Goal: Task Accomplishment & Management: Use online tool/utility

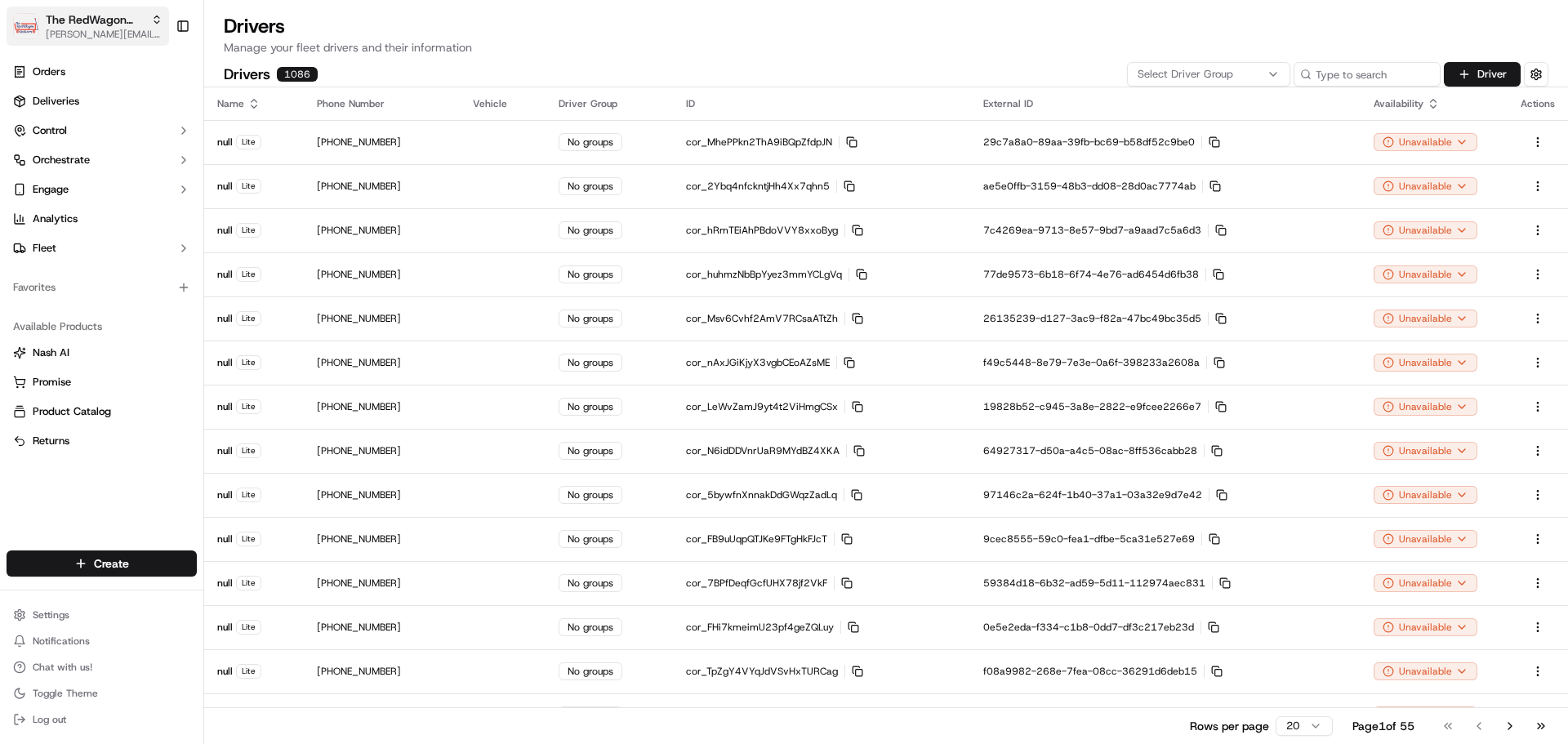
click at [94, 40] on button "The RedWagon Delivers [PERSON_NAME][EMAIL_ADDRESS][DOMAIN_NAME]" at bounding box center [87, 26] width 163 height 40
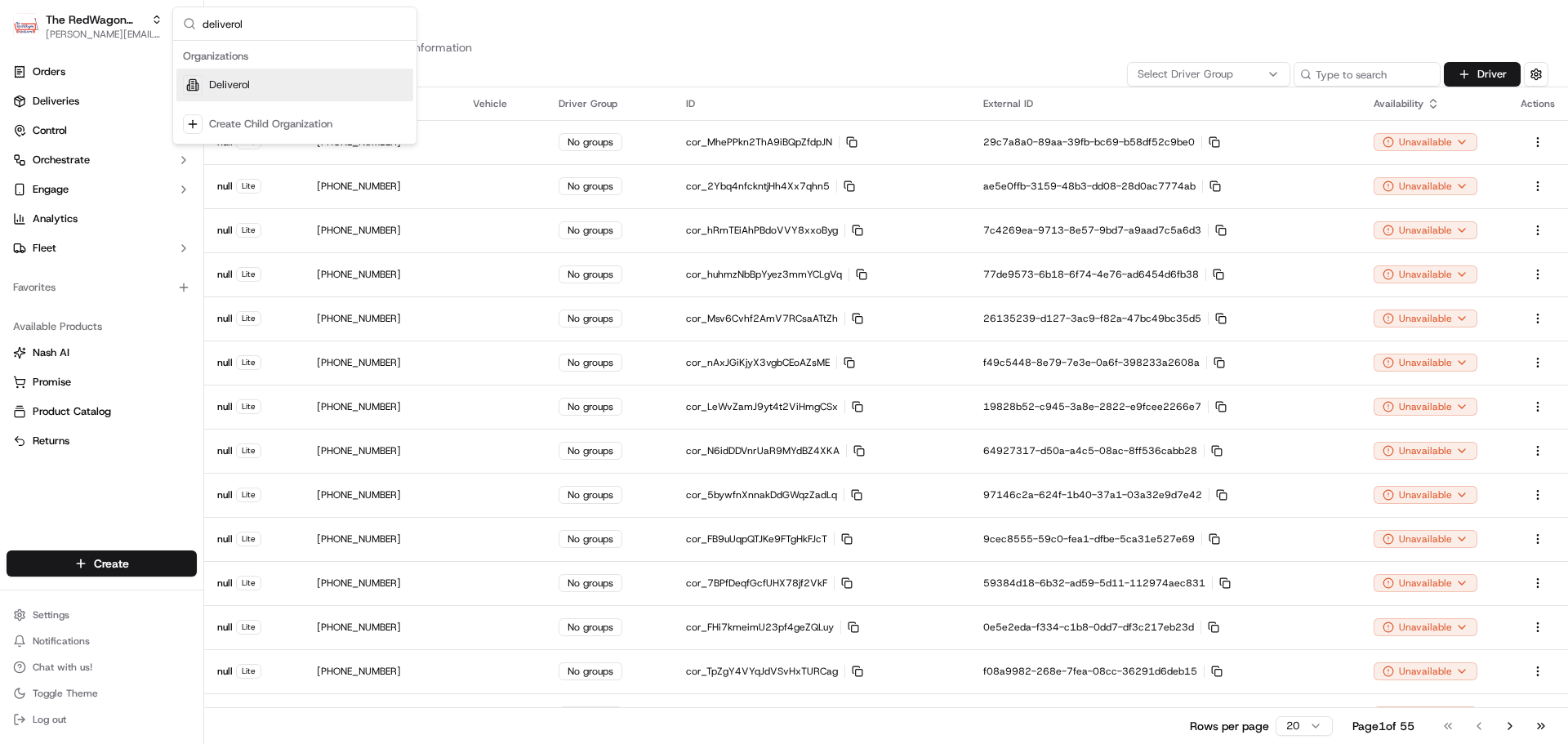
type input "deliverol"
click at [271, 85] on div "Deliverol" at bounding box center [295, 84] width 237 height 33
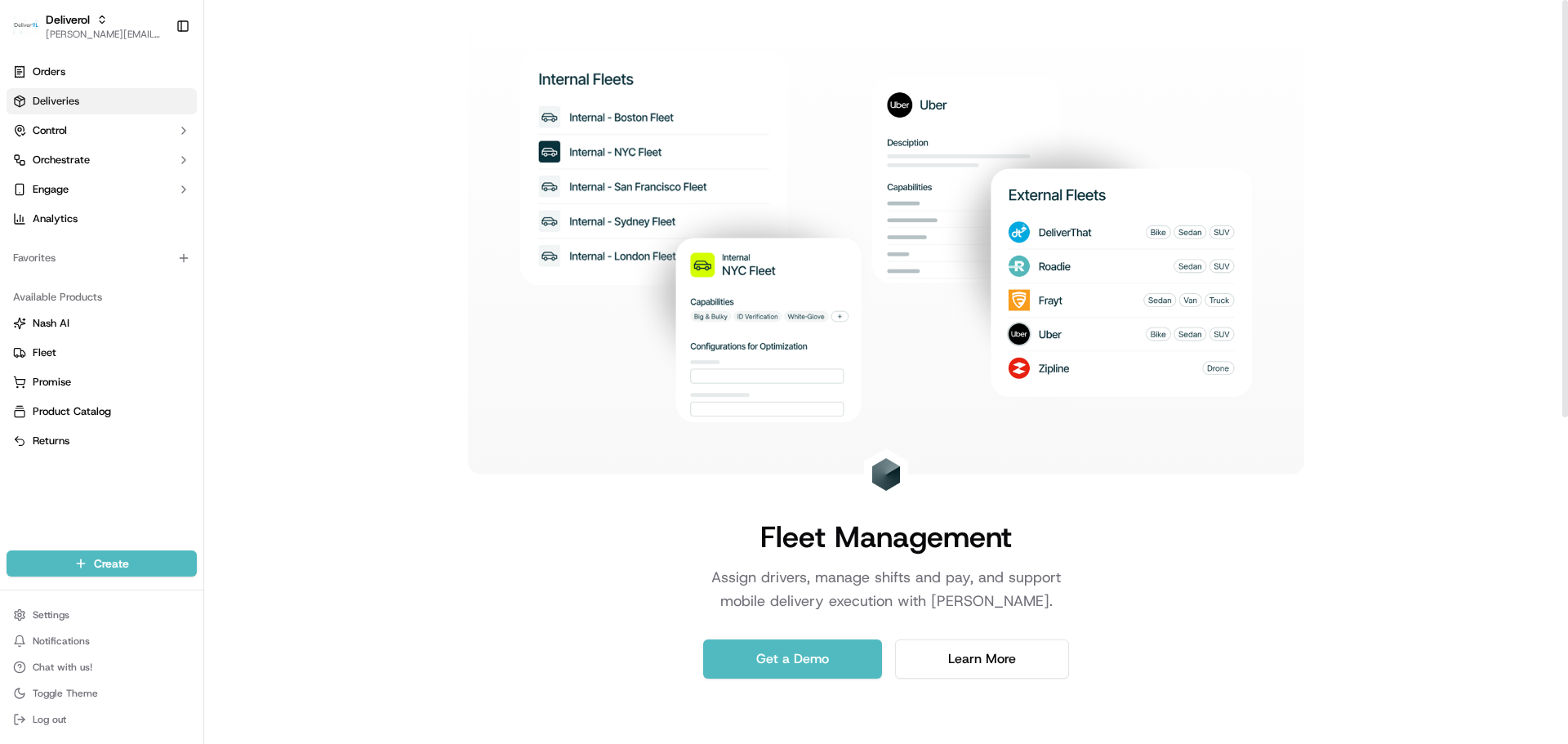
click at [52, 93] on link "Deliveries" at bounding box center [101, 101] width 190 height 26
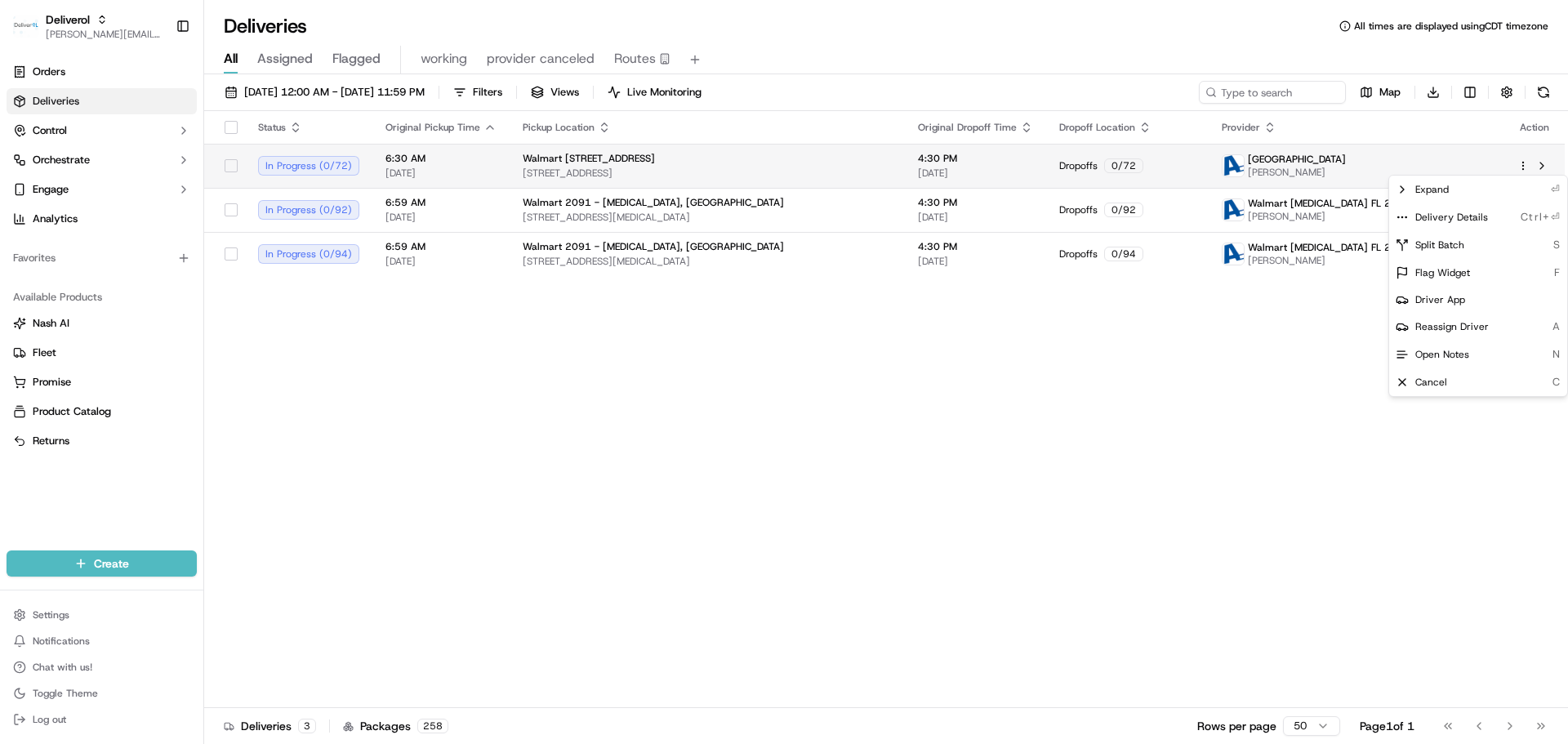
click at [1521, 164] on html "Deliverol [PERSON_NAME][EMAIL_ADDRESS][DOMAIN_NAME] Toggle Sidebar Orders Deliv…" at bounding box center [784, 372] width 1568 height 744
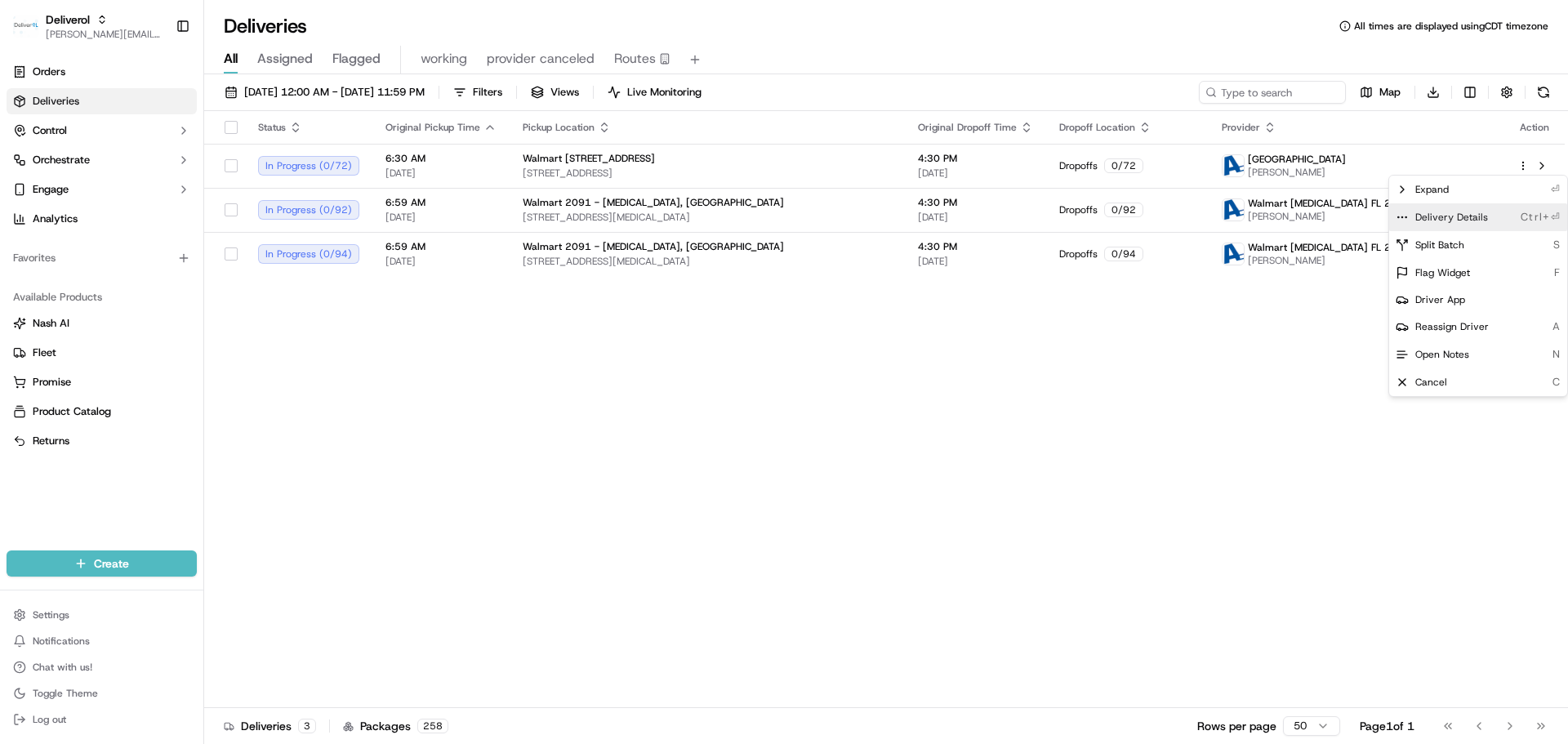
click at [1444, 217] on span "Delivery Details" at bounding box center [1452, 217] width 73 height 13
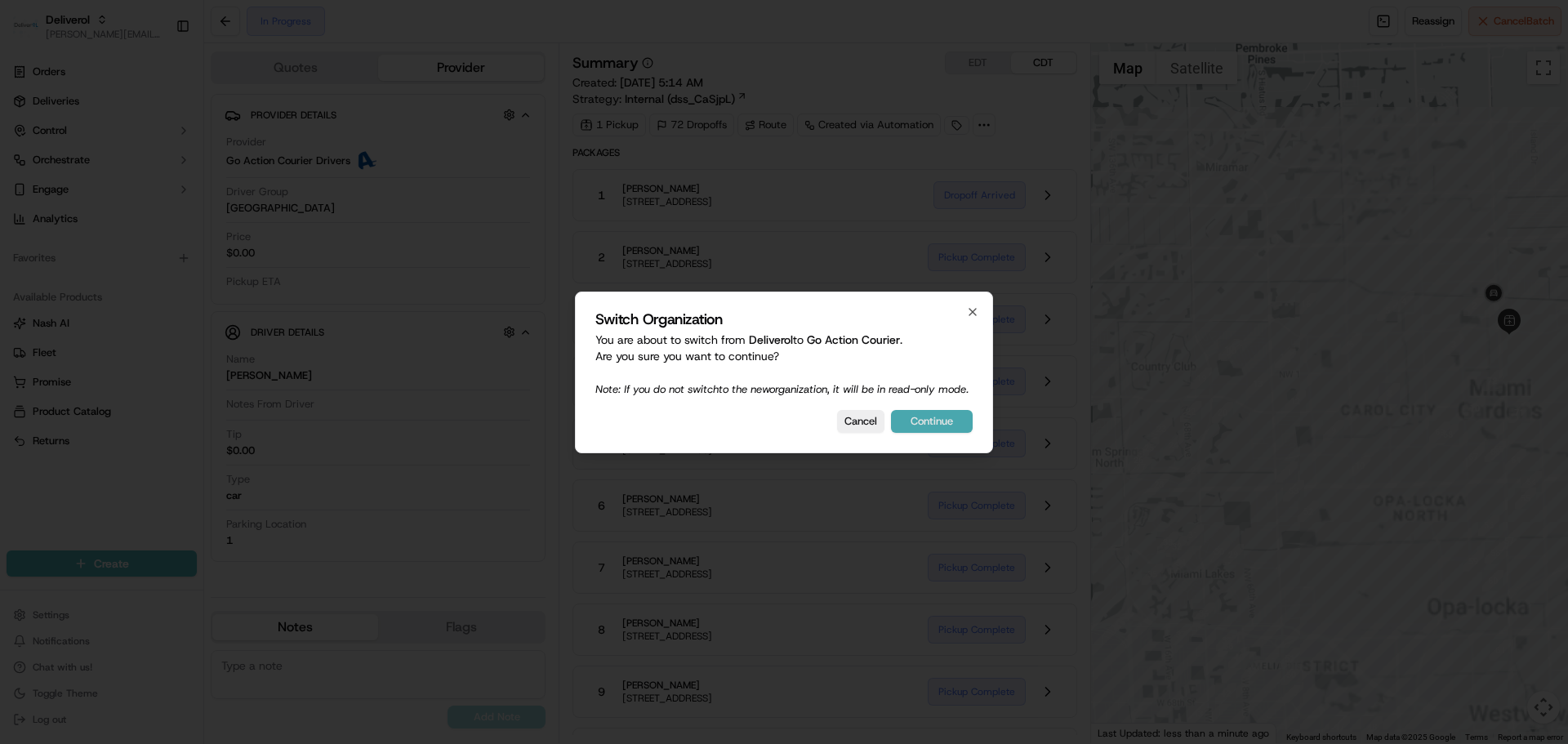
click at [919, 423] on button "Continue" at bounding box center [931, 421] width 82 height 23
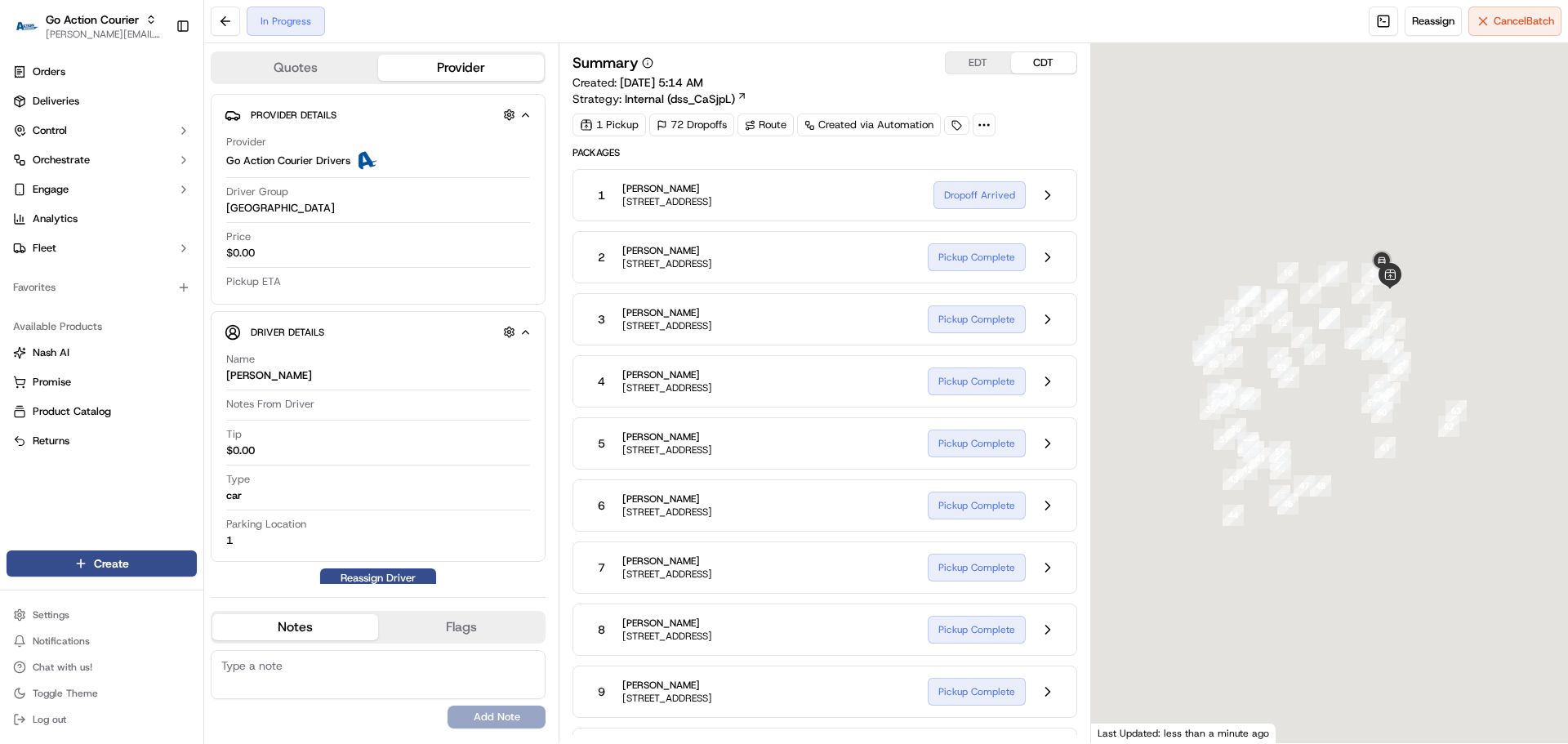
click at [988, 132] on div at bounding box center [984, 125] width 23 height 23
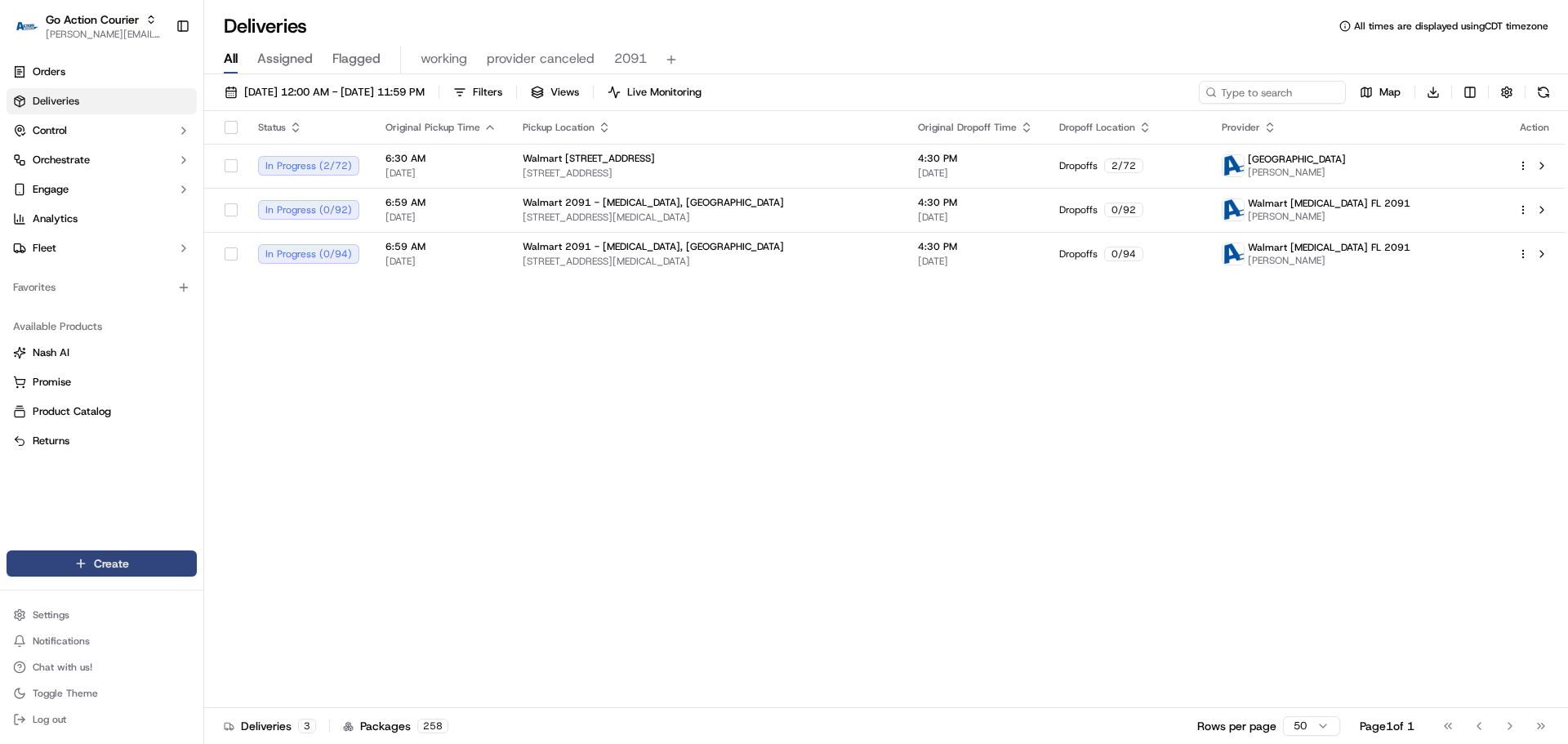
click at [139, 564] on html "Go Action Courier jeff@usenash.com Toggle Sidebar Orders Deliveries Control Orc…" at bounding box center [784, 372] width 1568 height 744
click at [294, 607] on link "Delivery" at bounding box center [295, 594] width 182 height 29
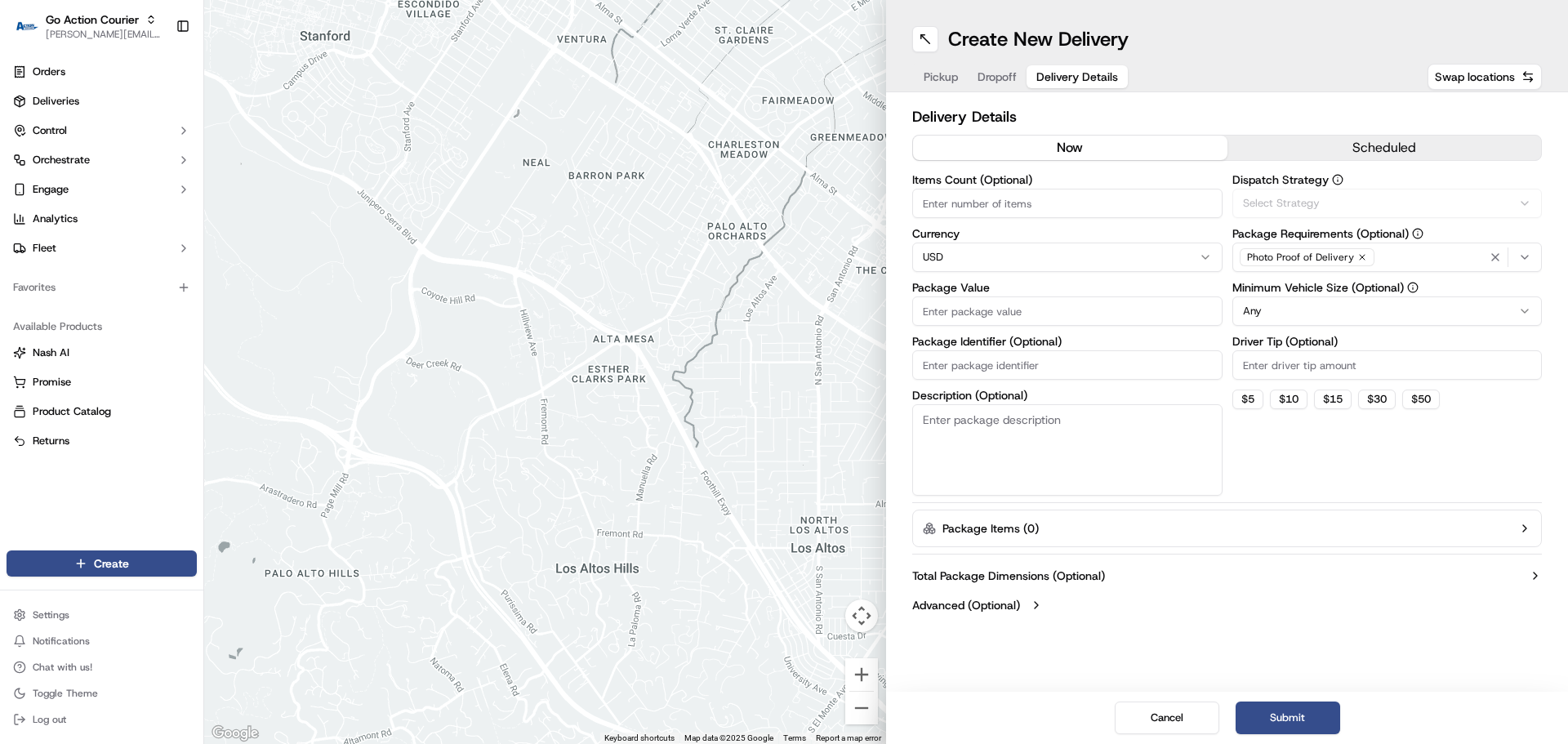
click at [1063, 81] on span "Delivery Details" at bounding box center [1077, 77] width 82 height 17
click at [1384, 257] on div "Photo Proof of Delivery" at bounding box center [1388, 258] width 303 height 25
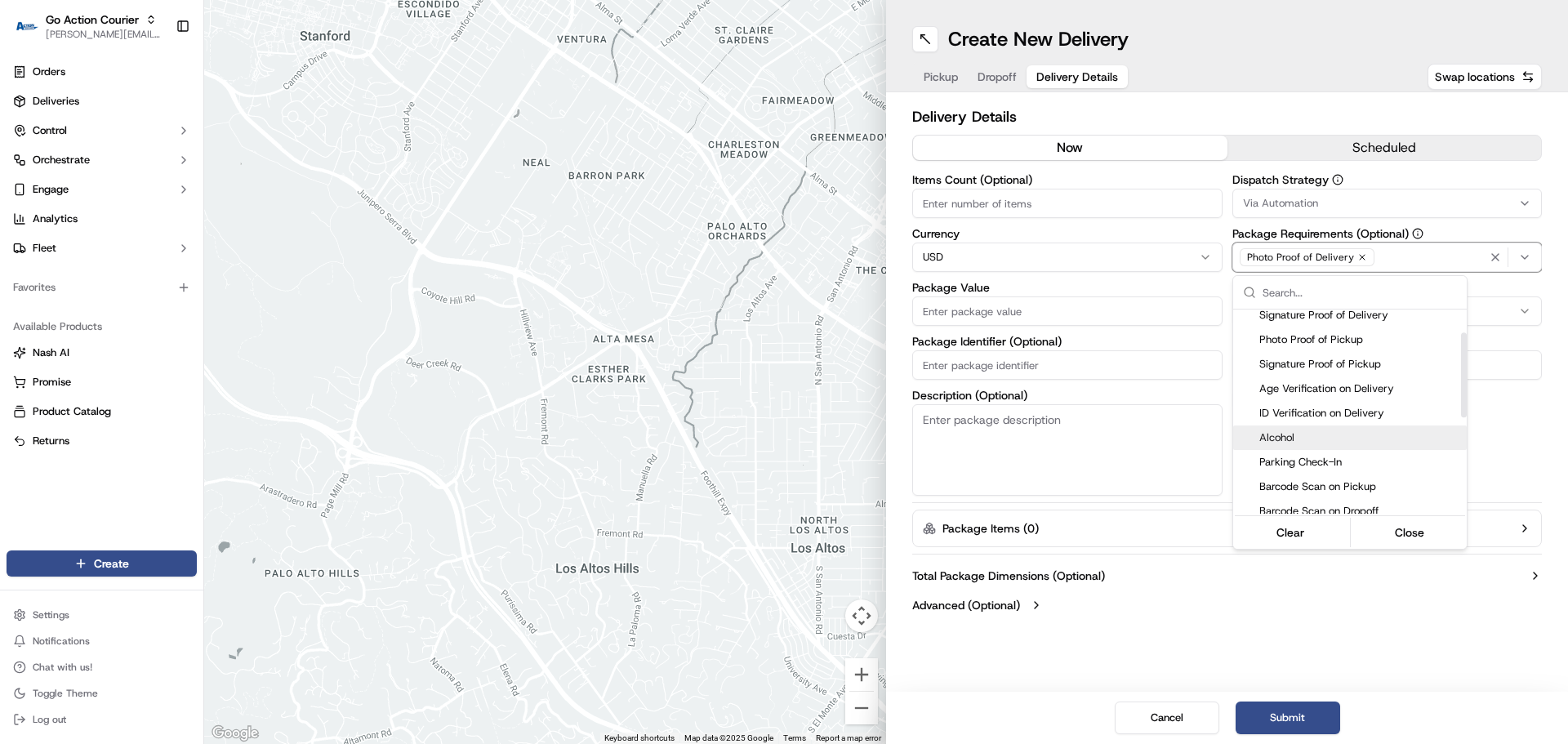
scroll to position [82, 0]
click at [58, 25] on html "Go Action Courier jeff@usenash.com Toggle Sidebar Orders Deliveries Control Orc…" at bounding box center [784, 372] width 1568 height 744
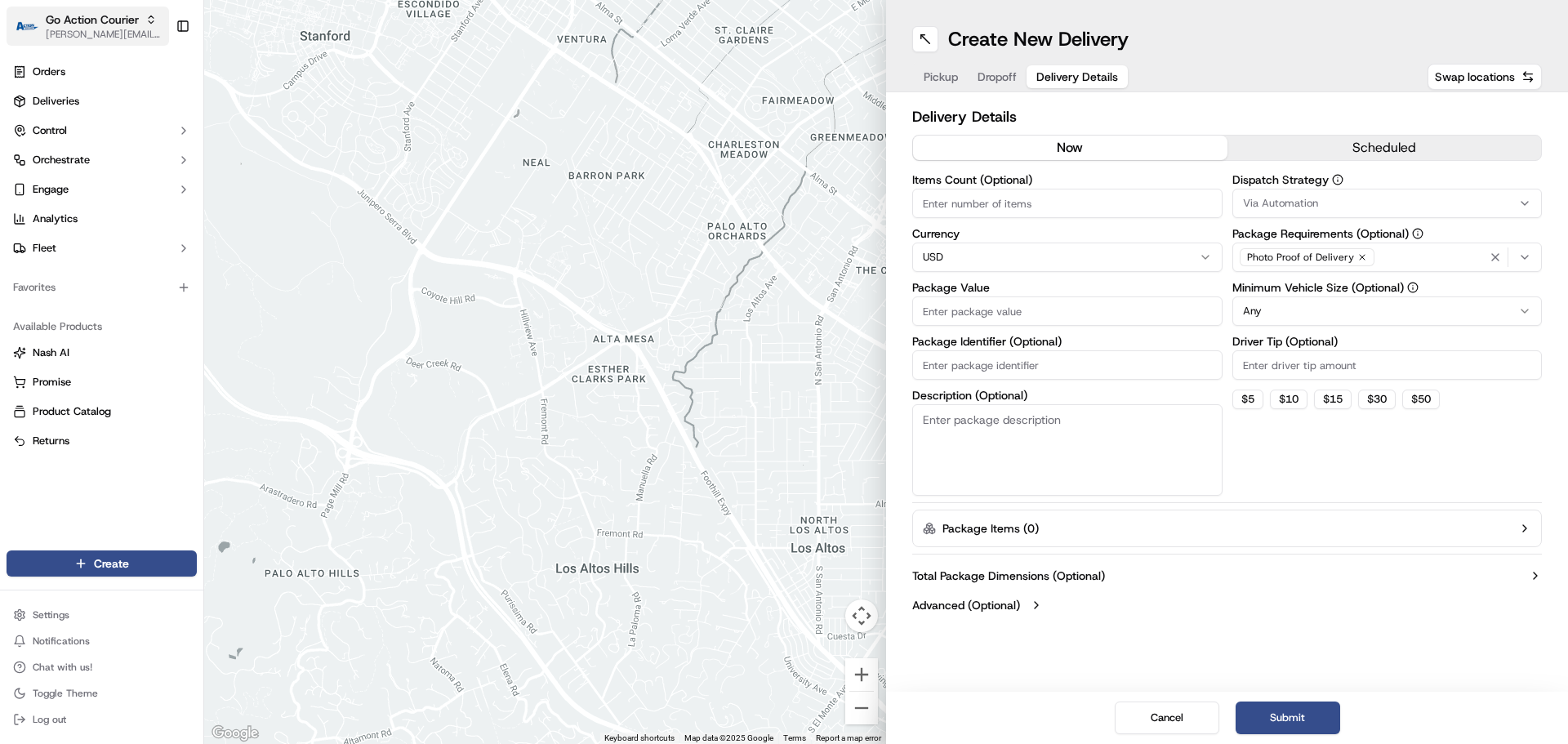
click at [72, 33] on span "[PERSON_NAME][EMAIL_ADDRESS][DOMAIN_NAME]" at bounding box center [104, 34] width 117 height 13
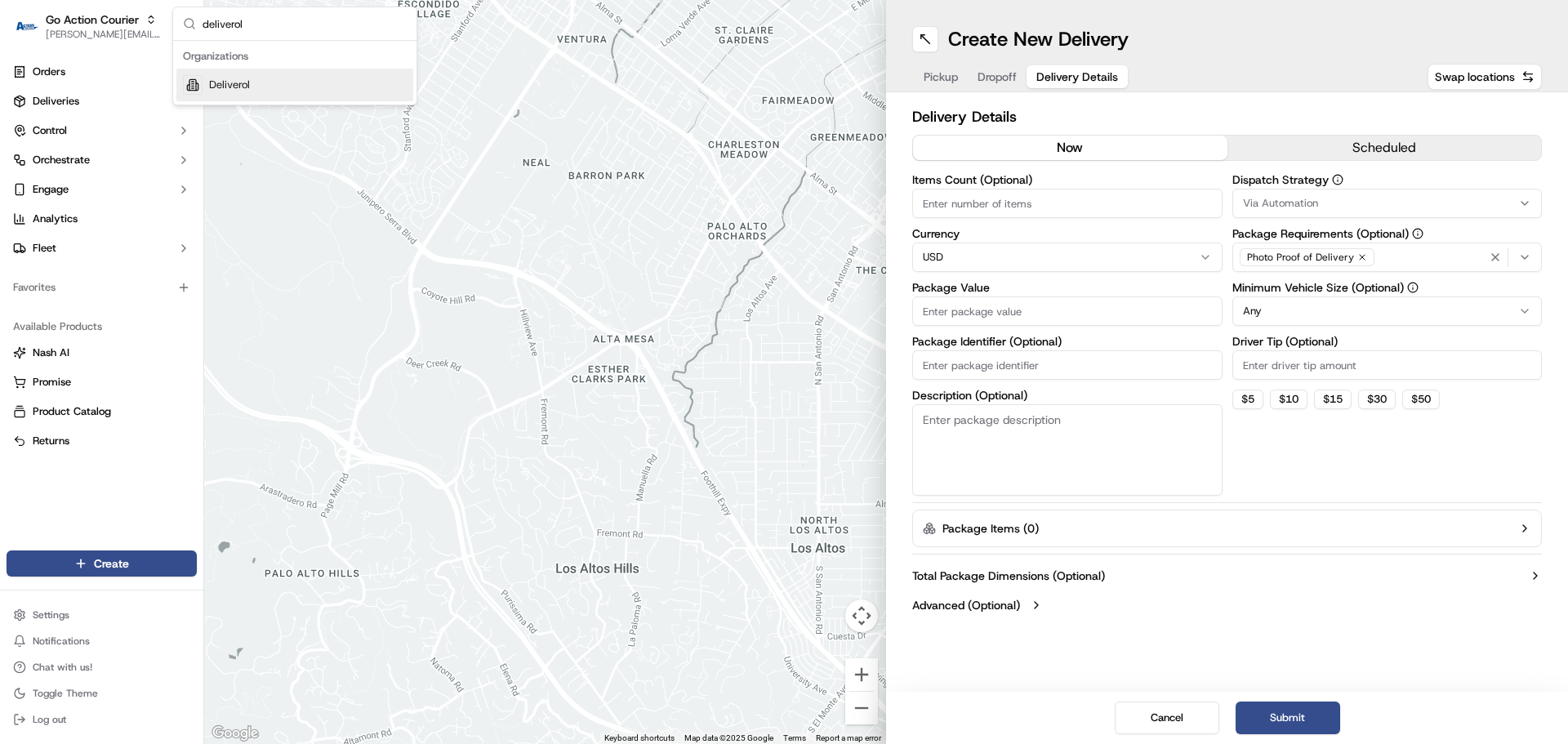
type input "deliverol"
click at [214, 84] on span "Deliverol" at bounding box center [230, 84] width 40 height 15
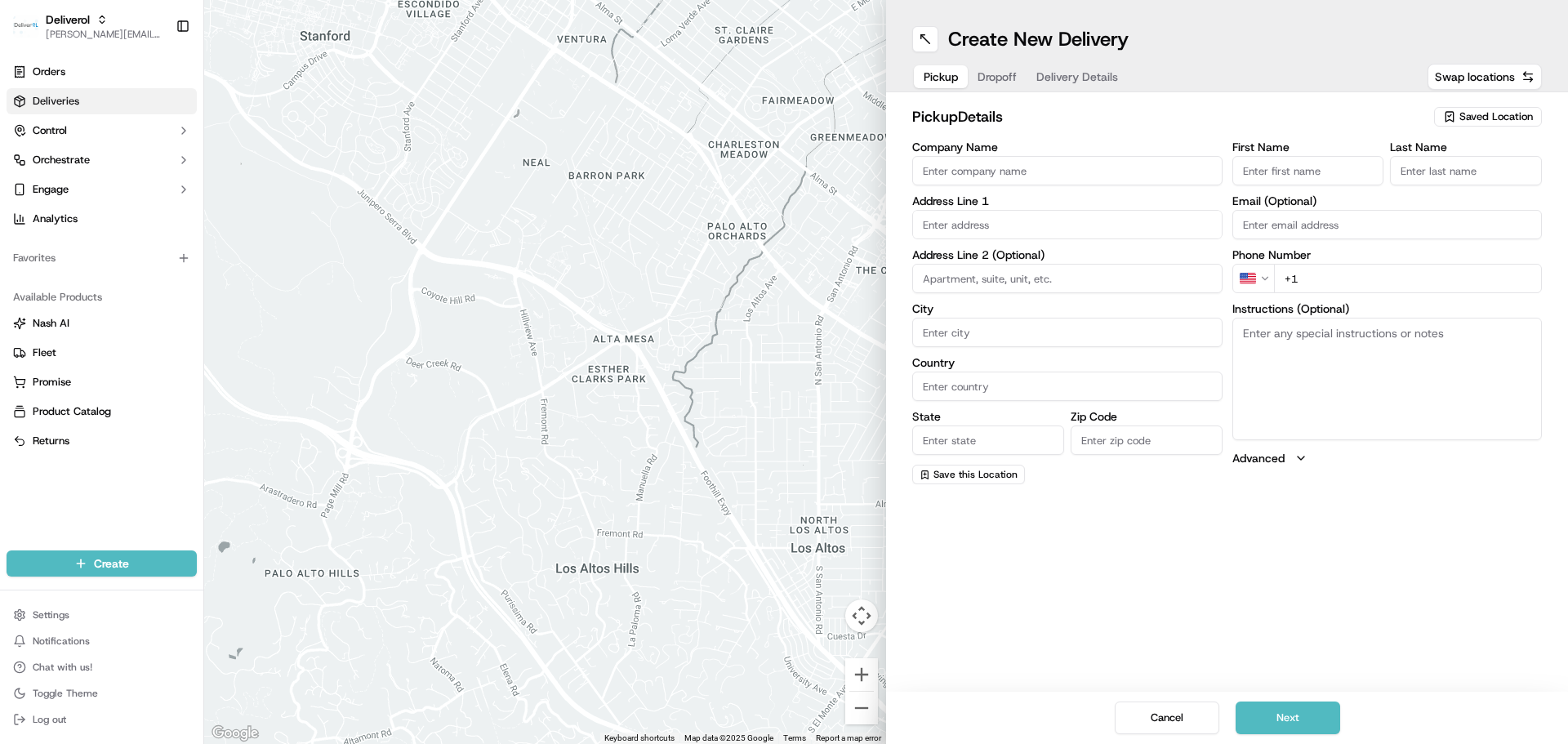
click at [94, 108] on link "Deliveries" at bounding box center [101, 101] width 190 height 26
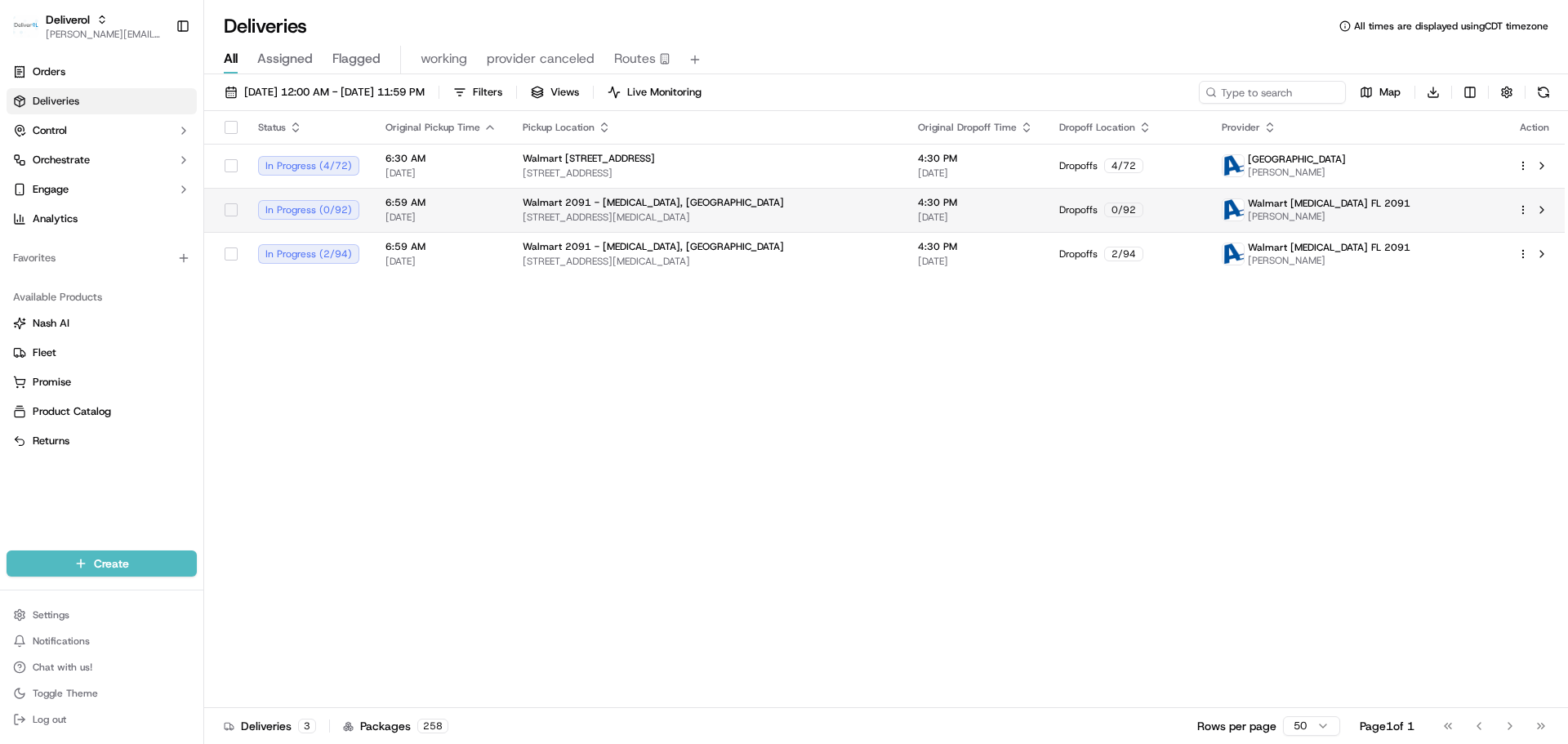
click at [1527, 208] on html "Deliverol jeff@usenash.com Toggle Sidebar Orders Deliveries Control Orchestrate…" at bounding box center [784, 372] width 1568 height 744
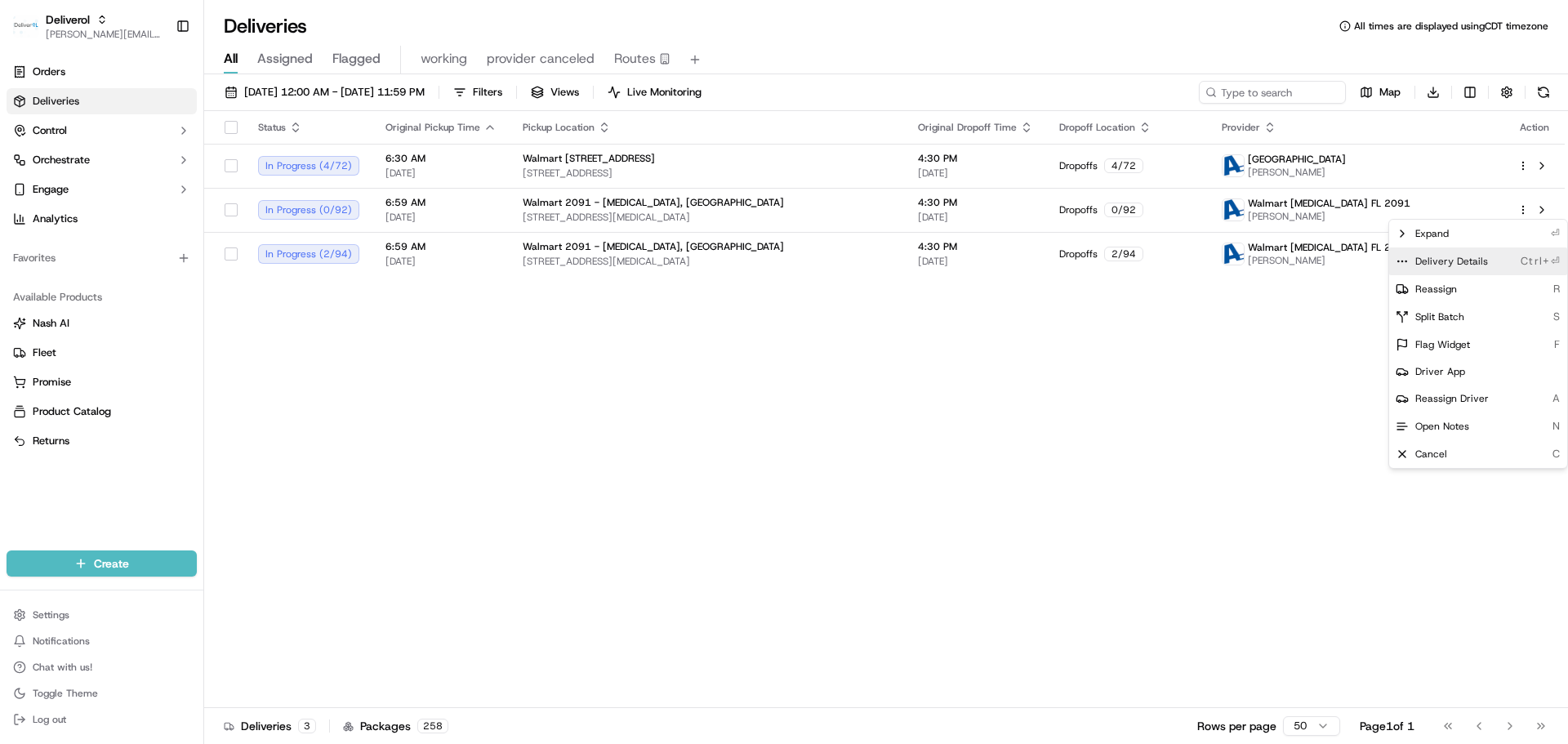
click at [1479, 261] on span "Delivery Details" at bounding box center [1452, 261] width 73 height 13
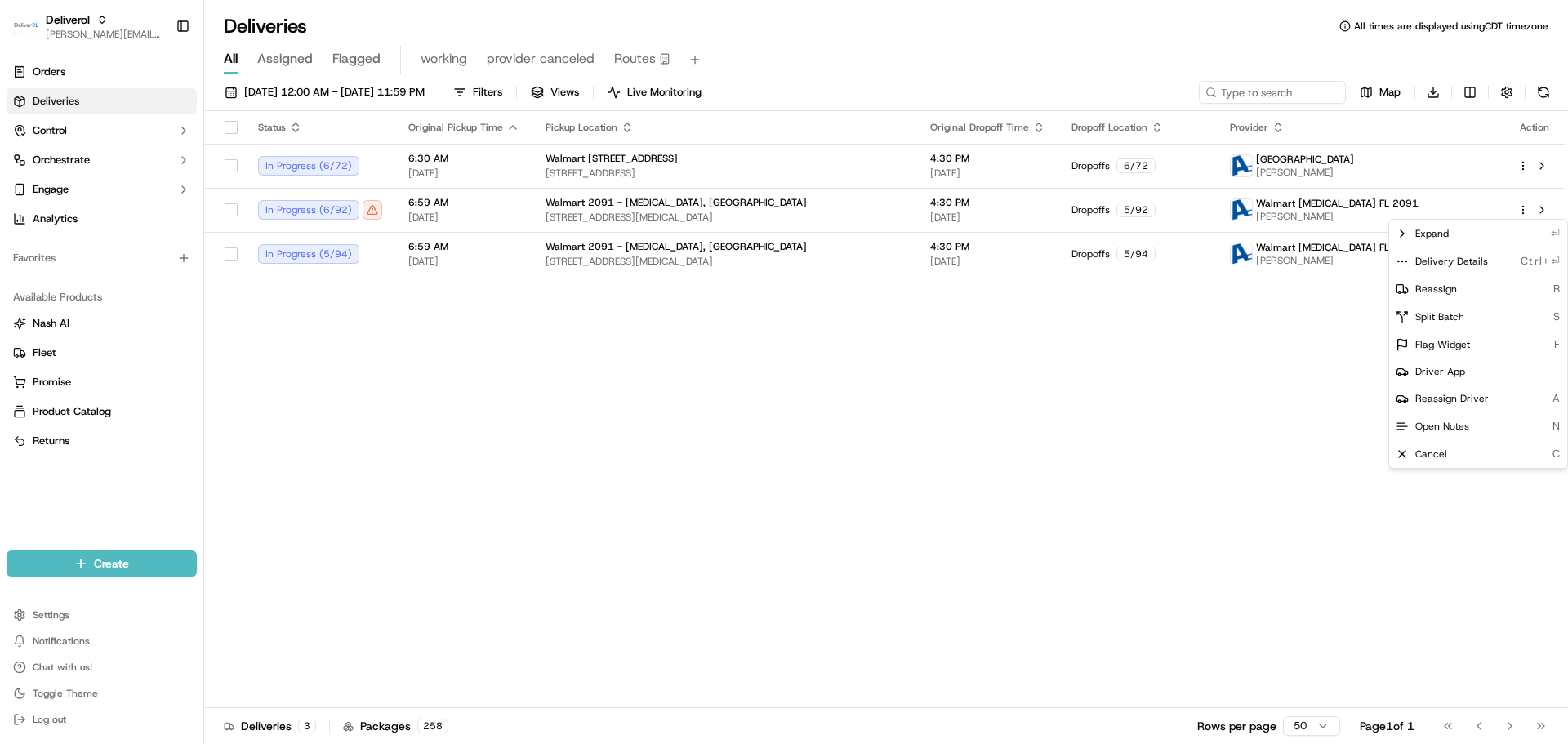
click at [96, 38] on html "Deliverol jeff@usenash.com Toggle Sidebar Orders Deliveries Control Orchestrate…" at bounding box center [784, 372] width 1568 height 744
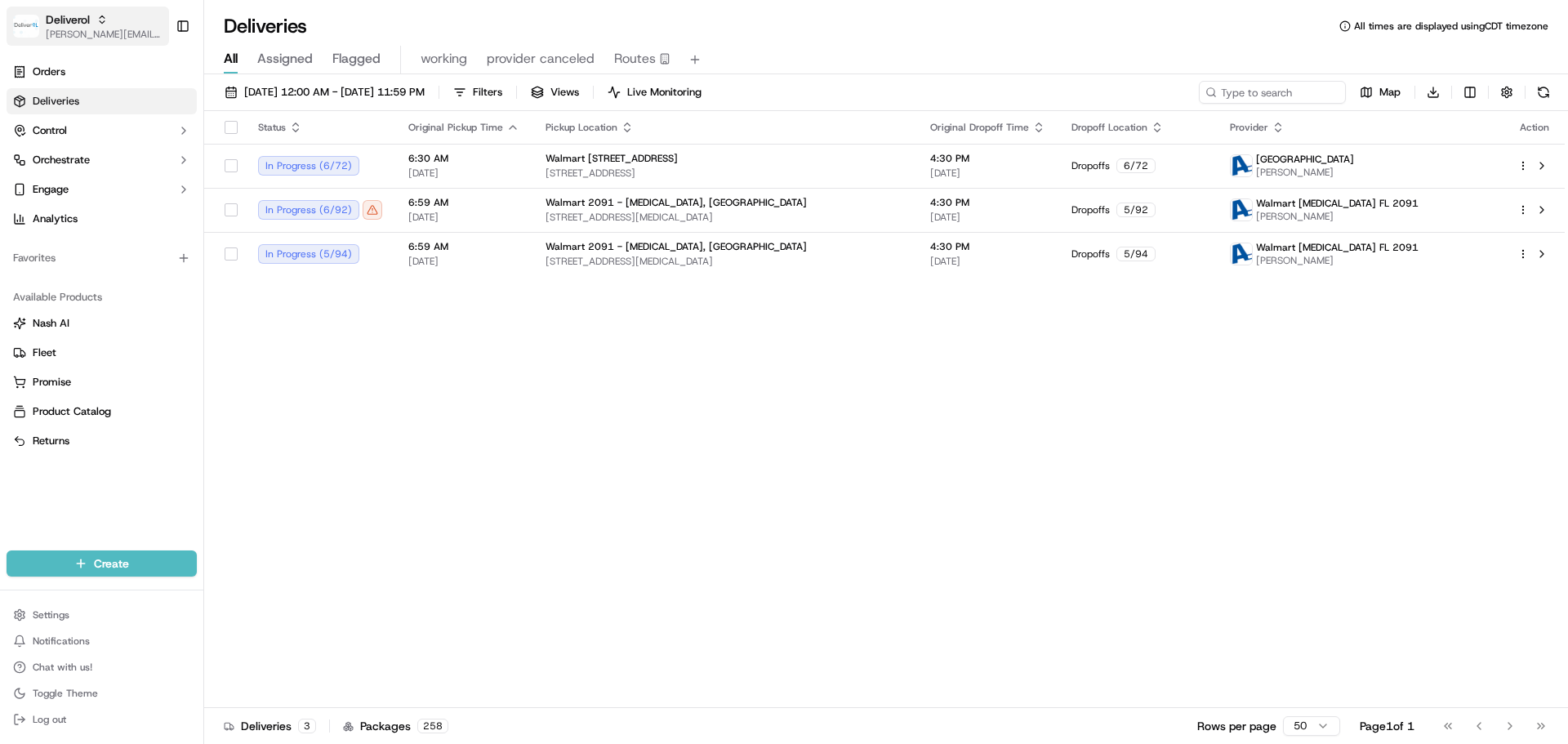
click at [80, 38] on span "[PERSON_NAME][EMAIL_ADDRESS][DOMAIN_NAME]" at bounding box center [104, 34] width 117 height 13
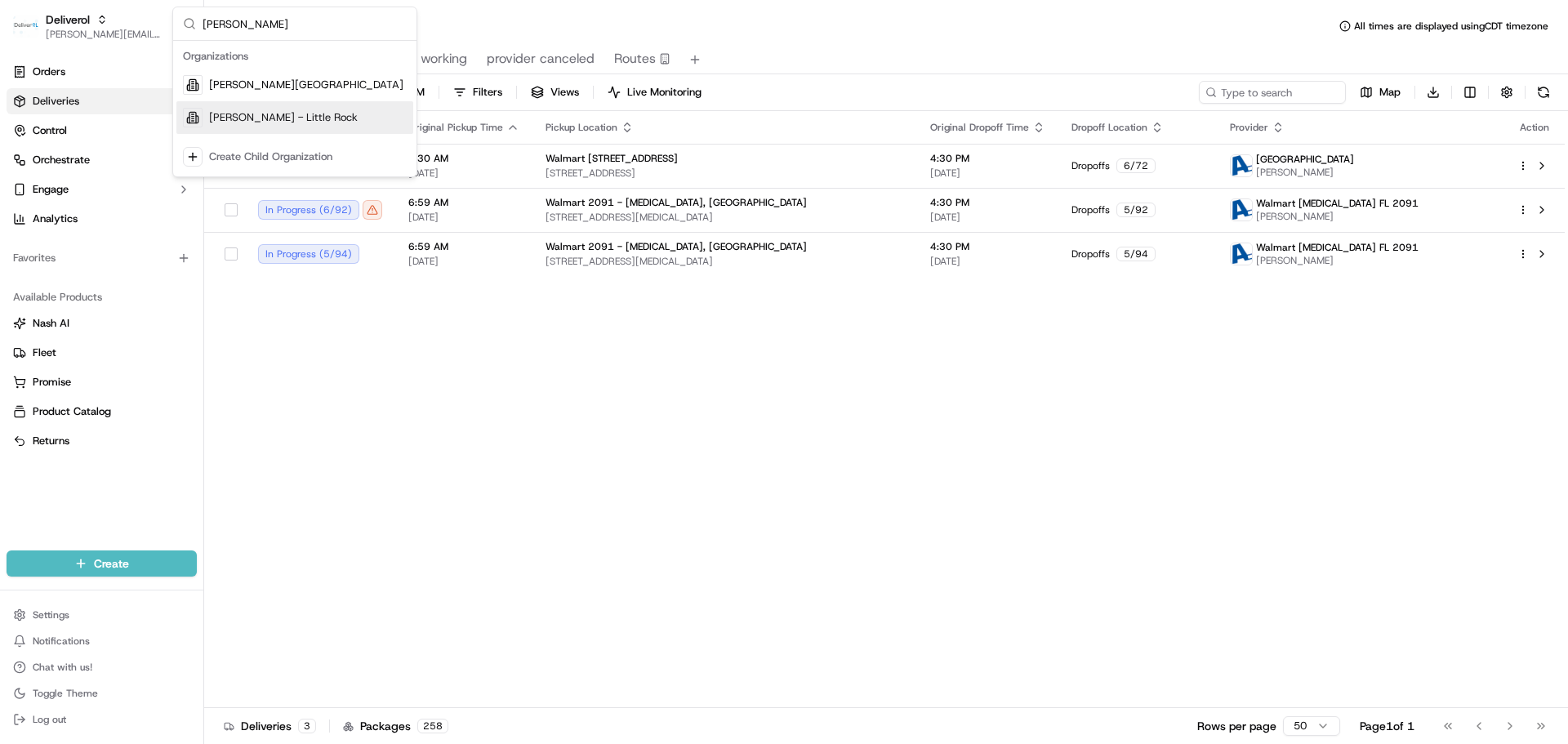
type input "pei wei - li"
click at [271, 119] on span "Pei Wei - Little Rock" at bounding box center [283, 117] width 149 height 15
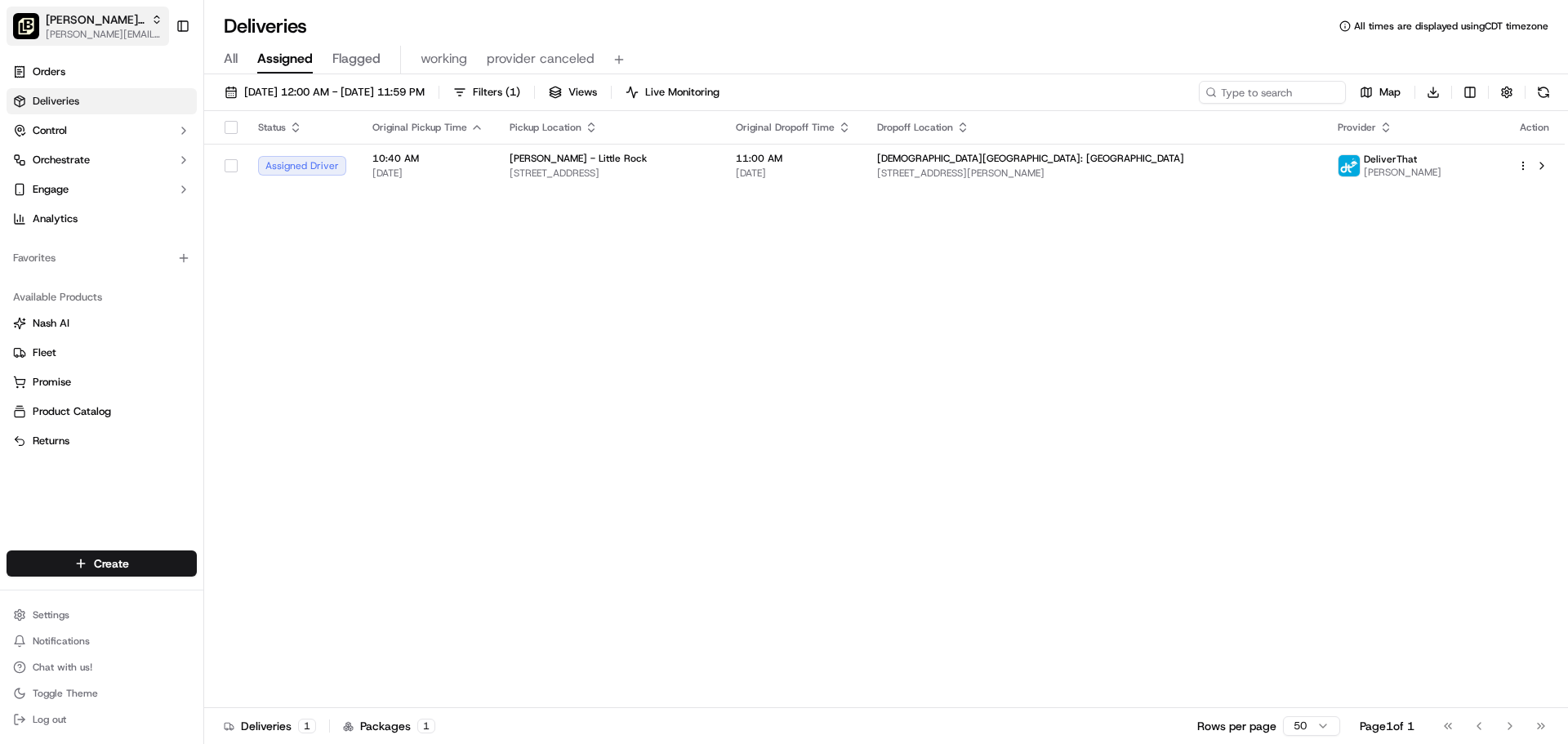
click at [112, 39] on span "[PERSON_NAME][EMAIL_ADDRESS][DOMAIN_NAME]" at bounding box center [104, 34] width 117 height 13
type input "pei wei - rog"
click at [269, 87] on span "Pei Wei - Rogers" at bounding box center [252, 84] width 86 height 15
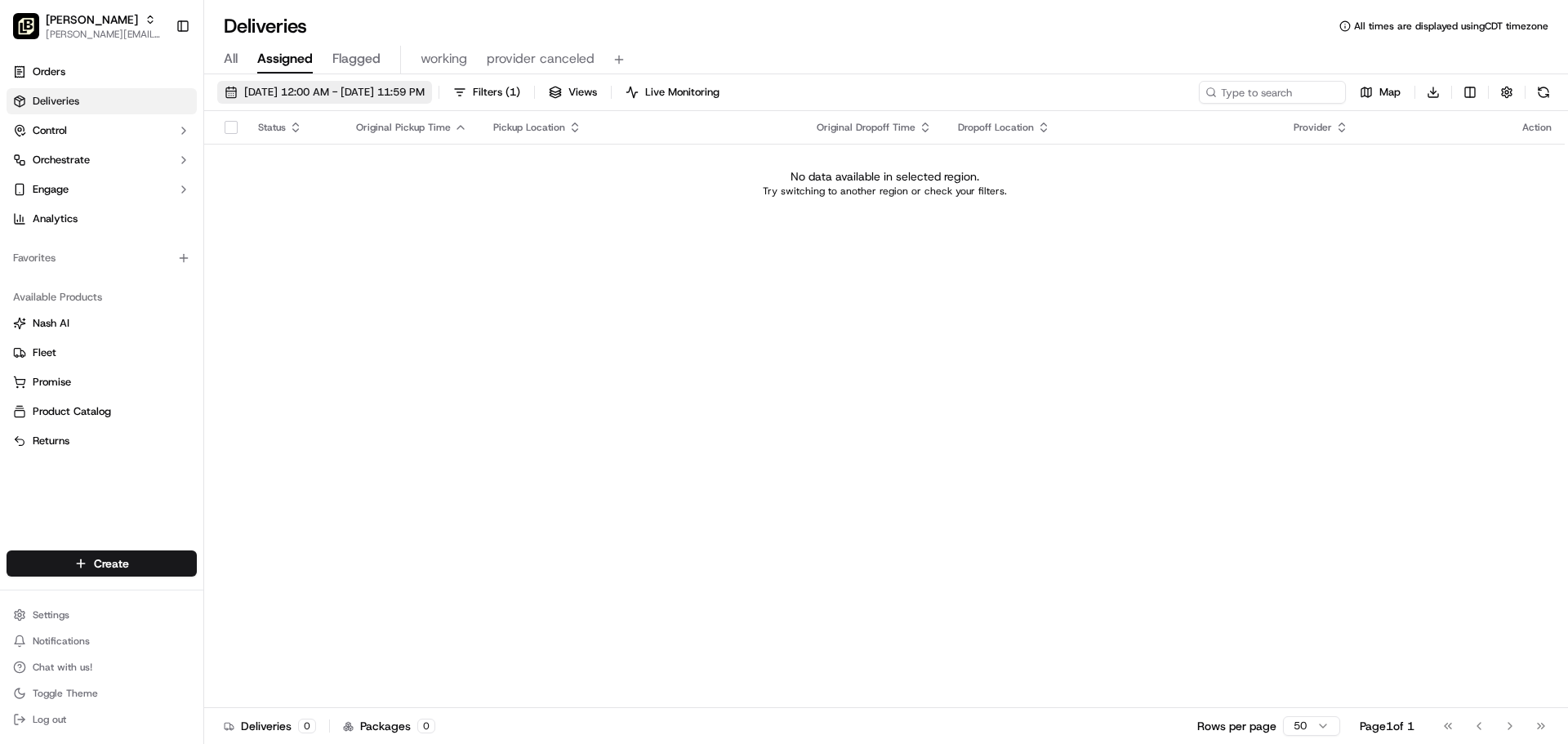
click at [284, 93] on span "[DATE] 12:00 AM - [DATE] 11:59 PM" at bounding box center [334, 92] width 180 height 15
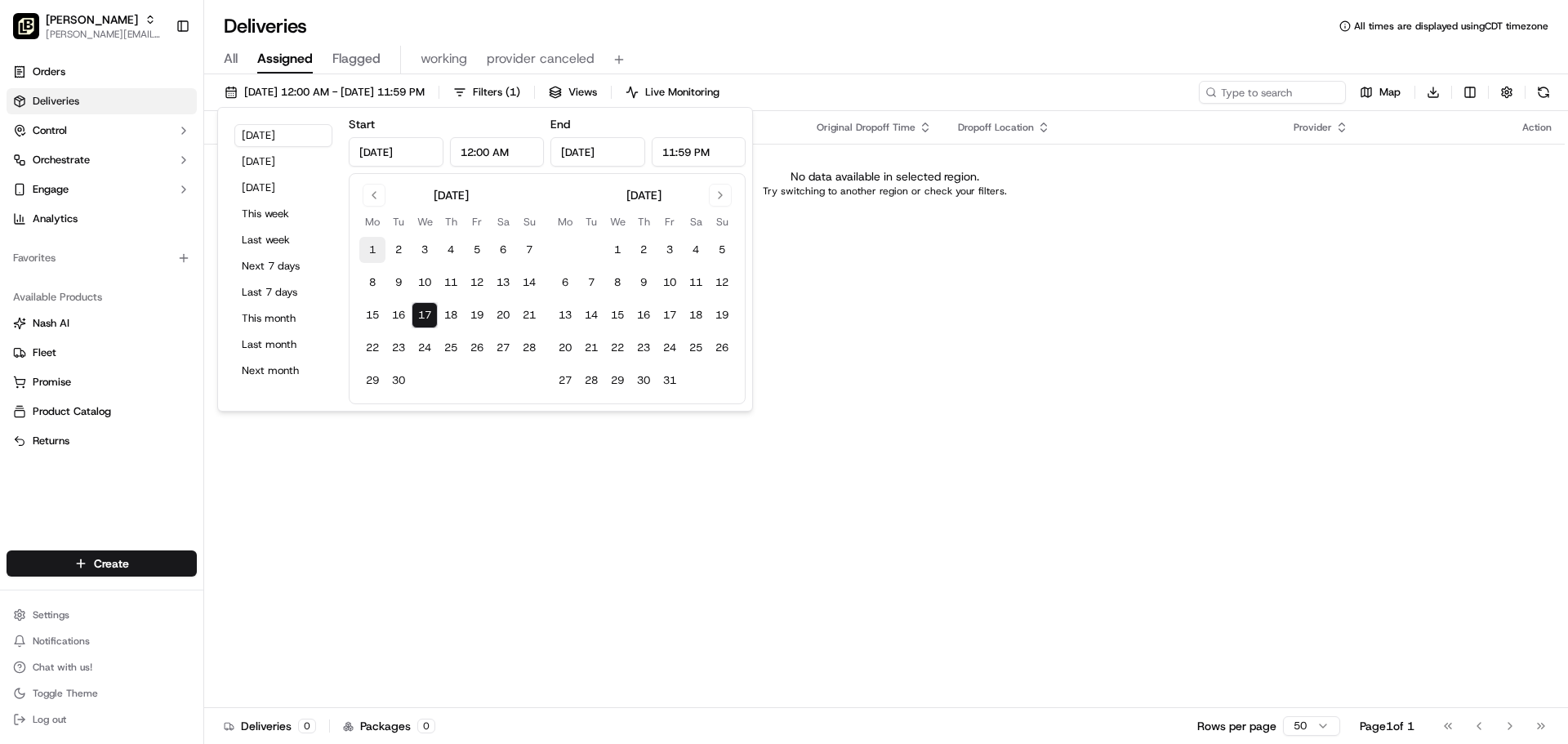
click at [366, 250] on button "1" at bounding box center [373, 250] width 26 height 26
type input "Sep 1, 2025"
click at [423, 308] on button "17" at bounding box center [425, 316] width 26 height 26
type input "Sep 17, 2025"
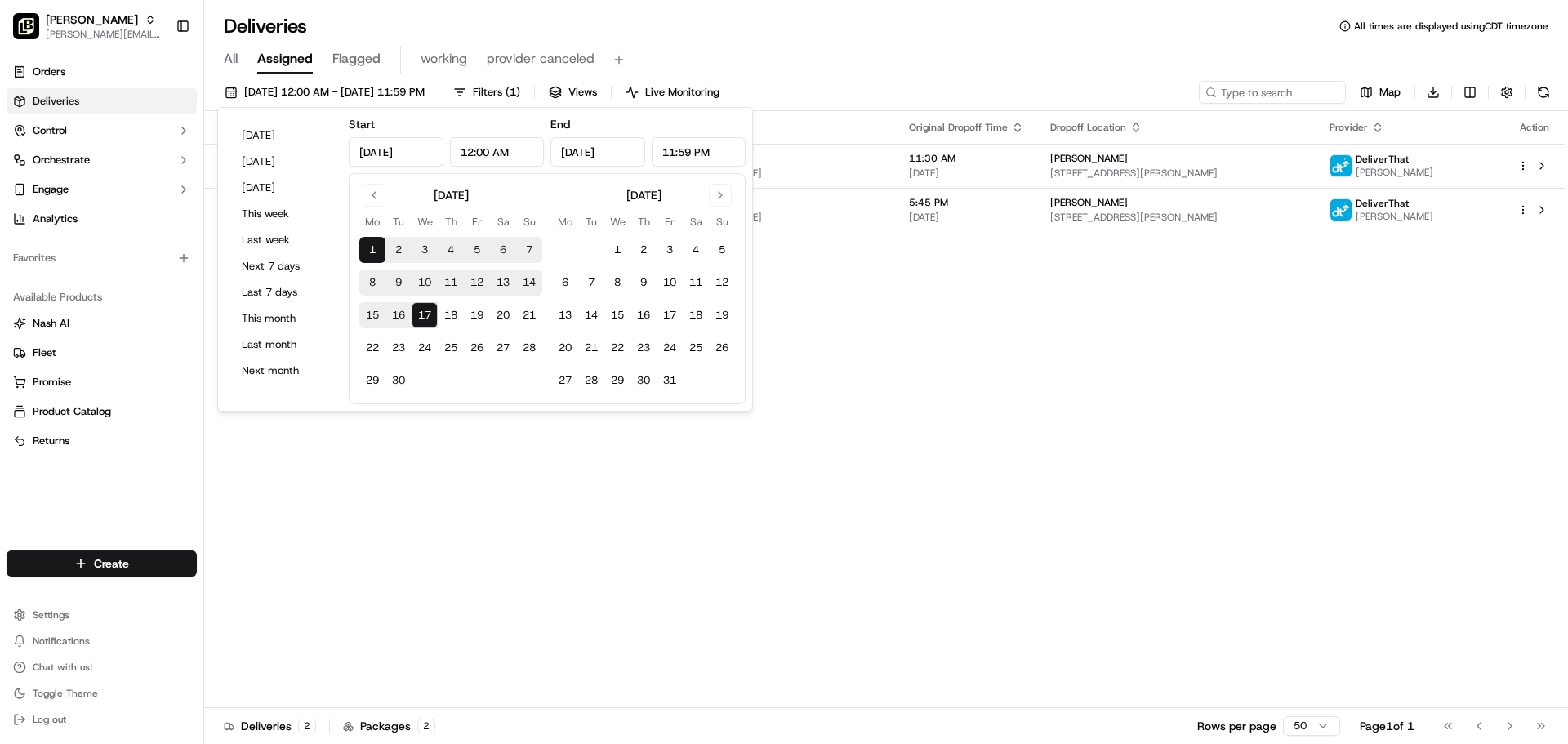
click at [924, 536] on div "Status Original Pickup Time Pickup Location Original Dropoff Time Dropoff Locat…" at bounding box center [884, 409] width 1360 height 597
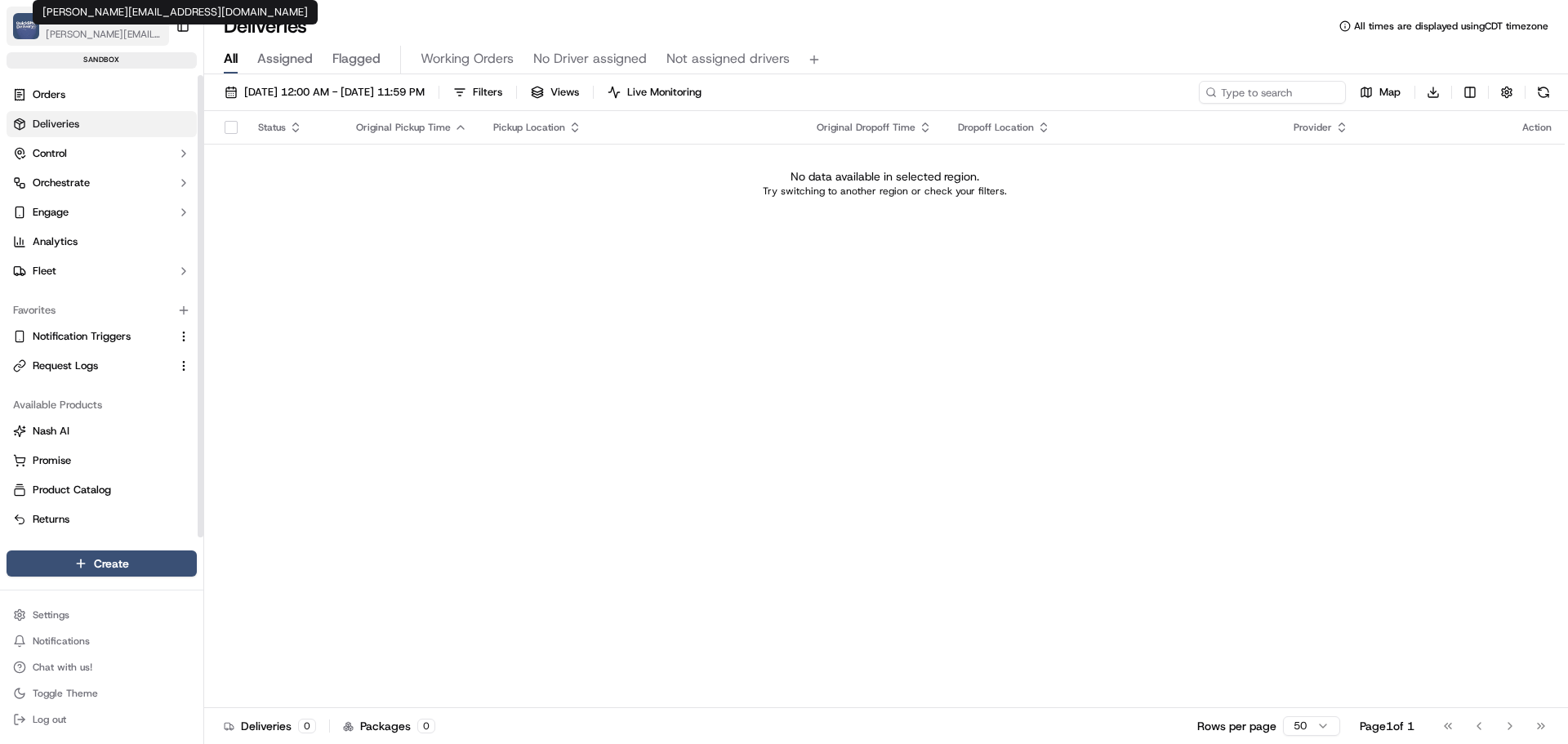
click at [98, 38] on span "[PERSON_NAME][EMAIL_ADDRESS][DOMAIN_NAME]" at bounding box center [104, 34] width 117 height 13
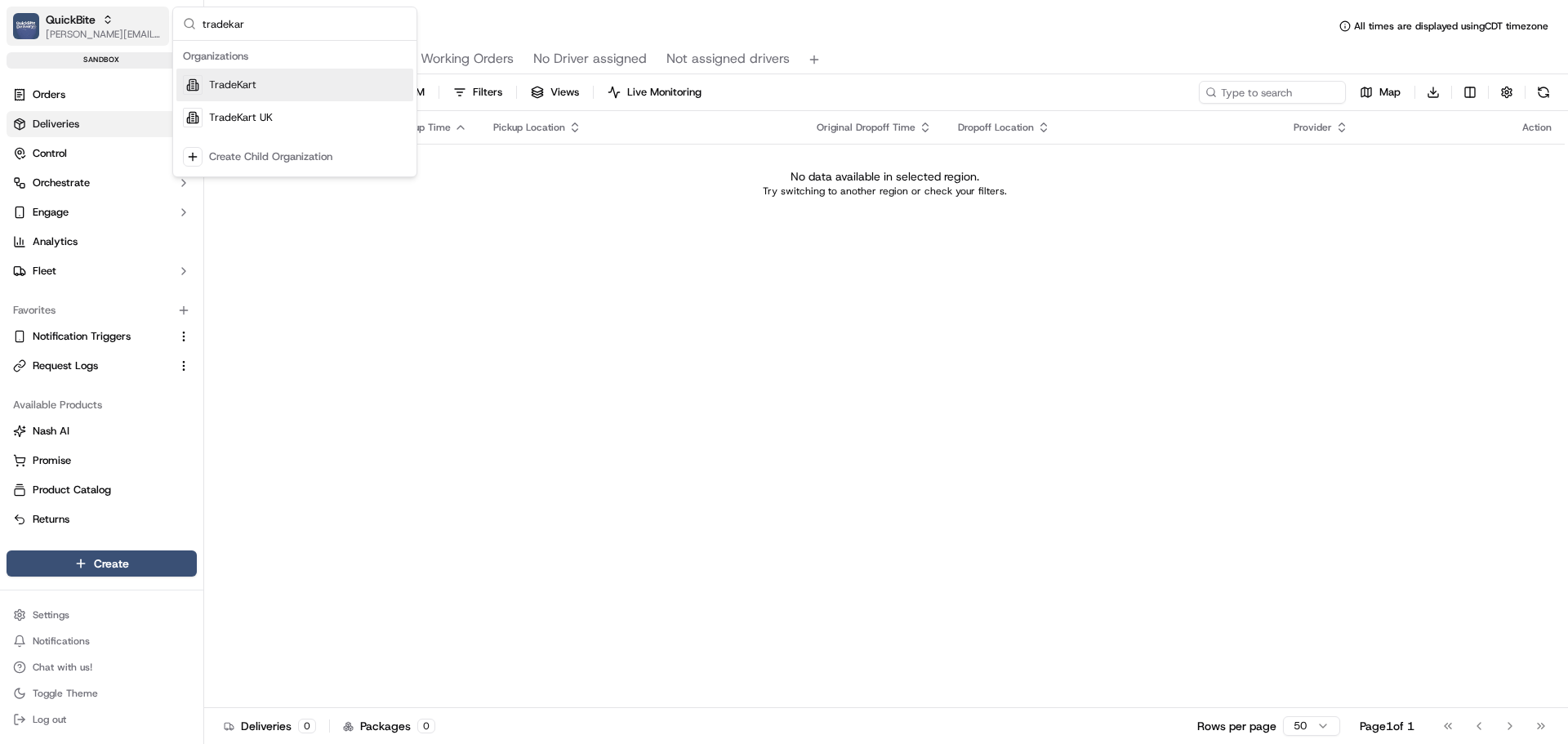
type input "tradekart"
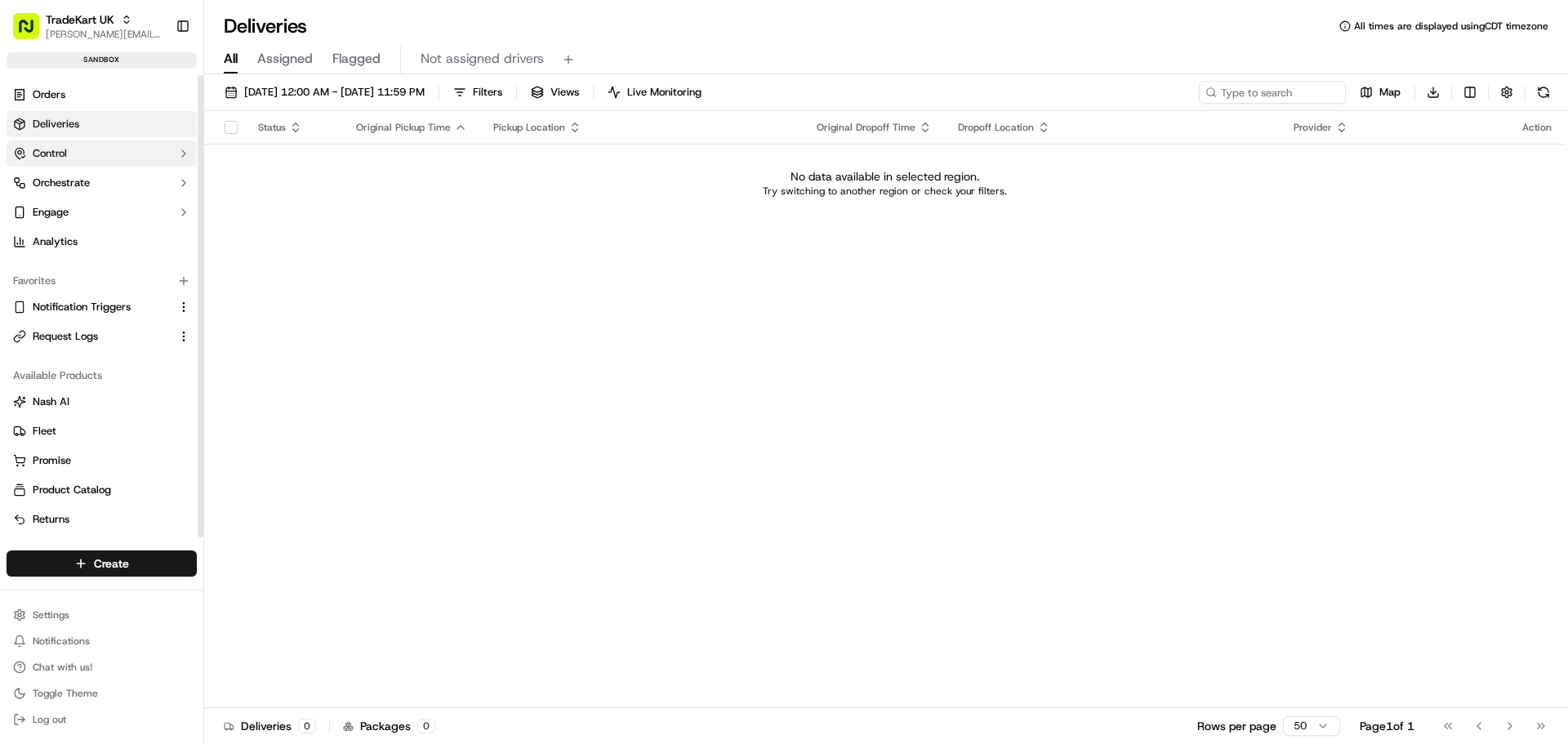
click at [78, 148] on button "Control" at bounding box center [101, 154] width 190 height 26
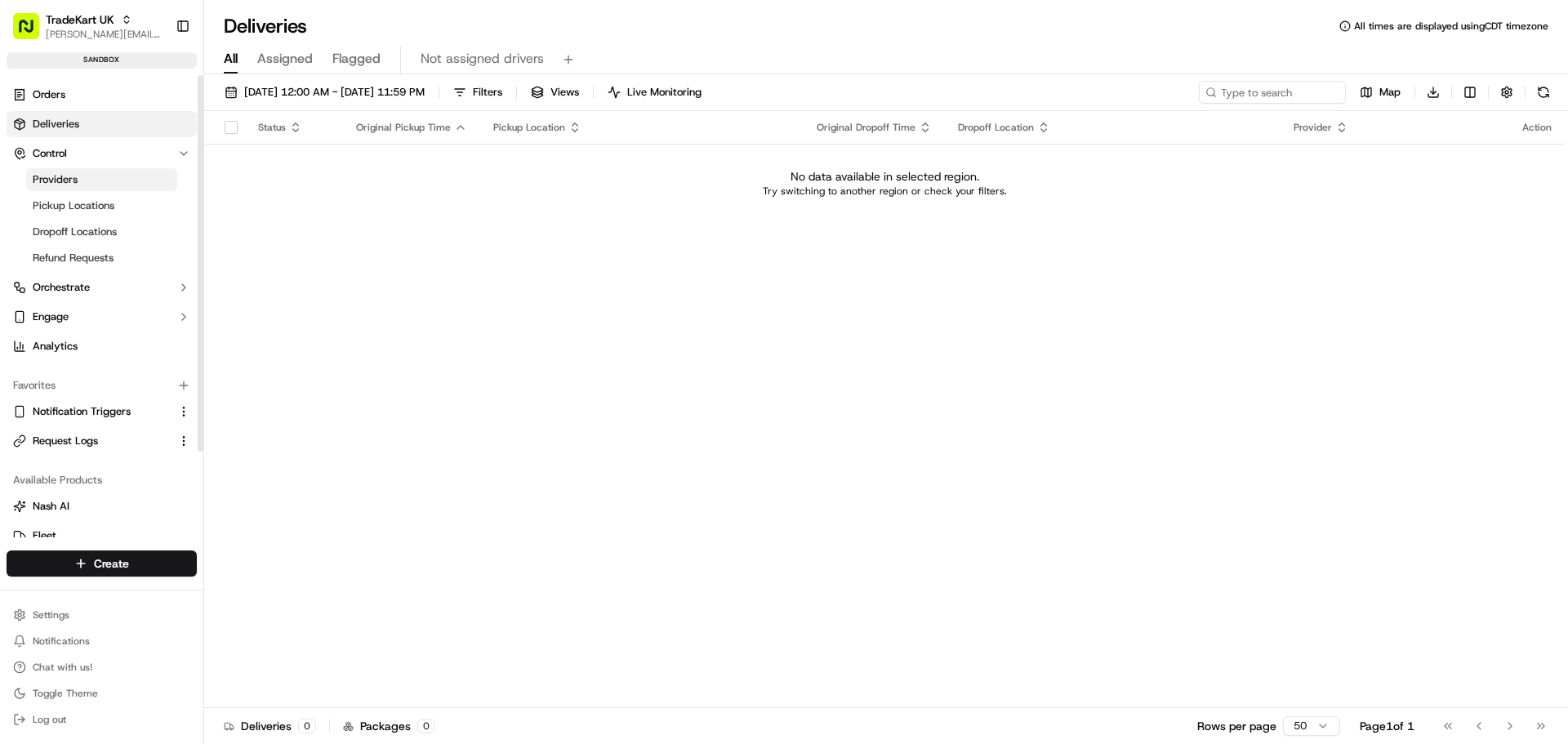
click at [89, 183] on link "Providers" at bounding box center [102, 179] width 151 height 23
